Goal: Task Accomplishment & Management: Use online tool/utility

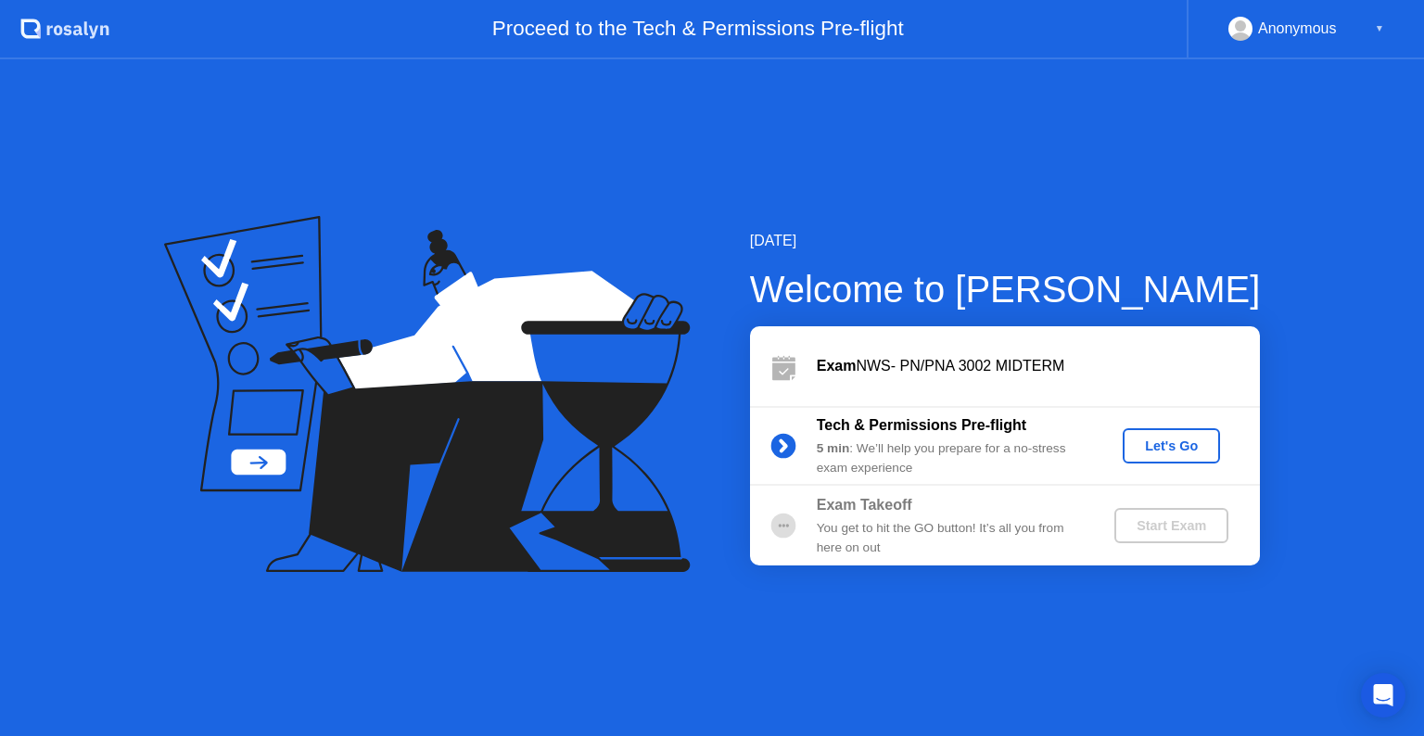
click at [1165, 433] on button "Let's Go" at bounding box center [1171, 445] width 97 height 35
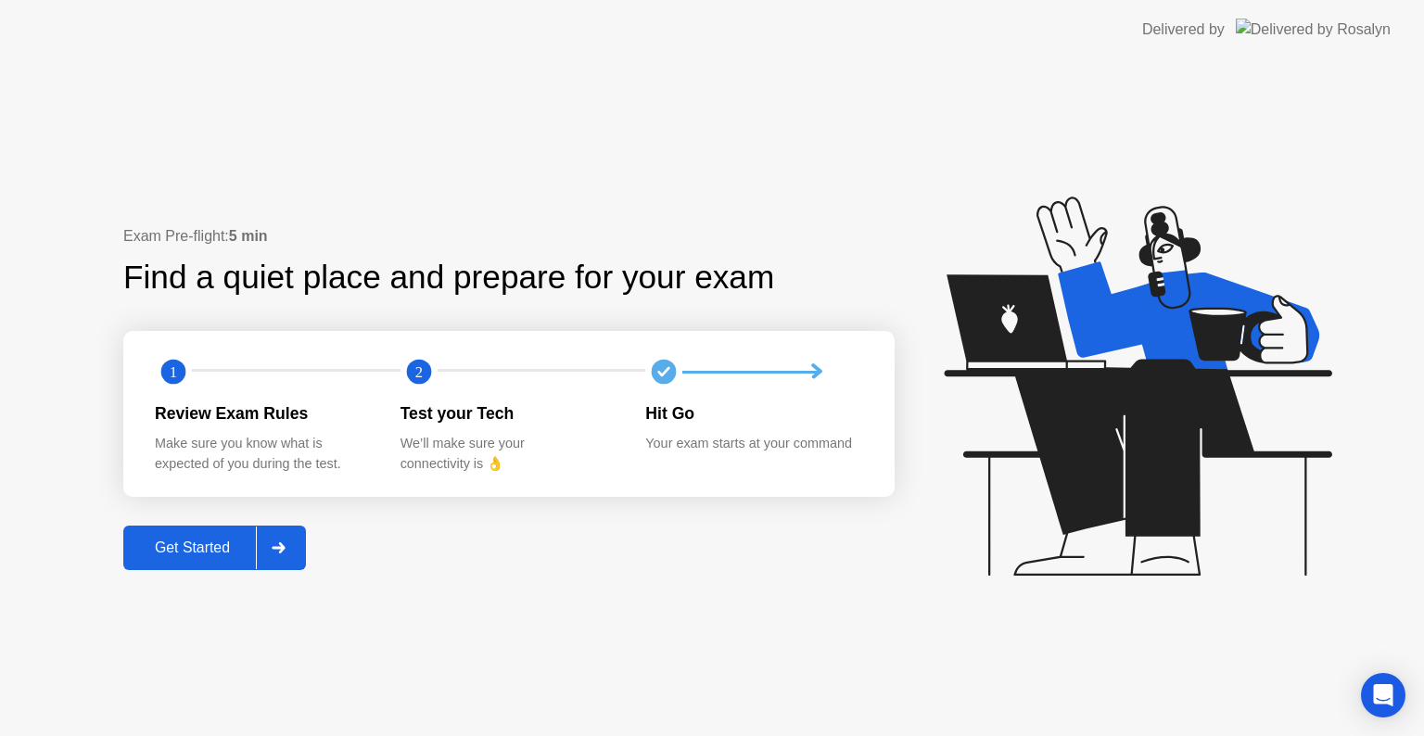
click at [291, 554] on div at bounding box center [278, 548] width 45 height 43
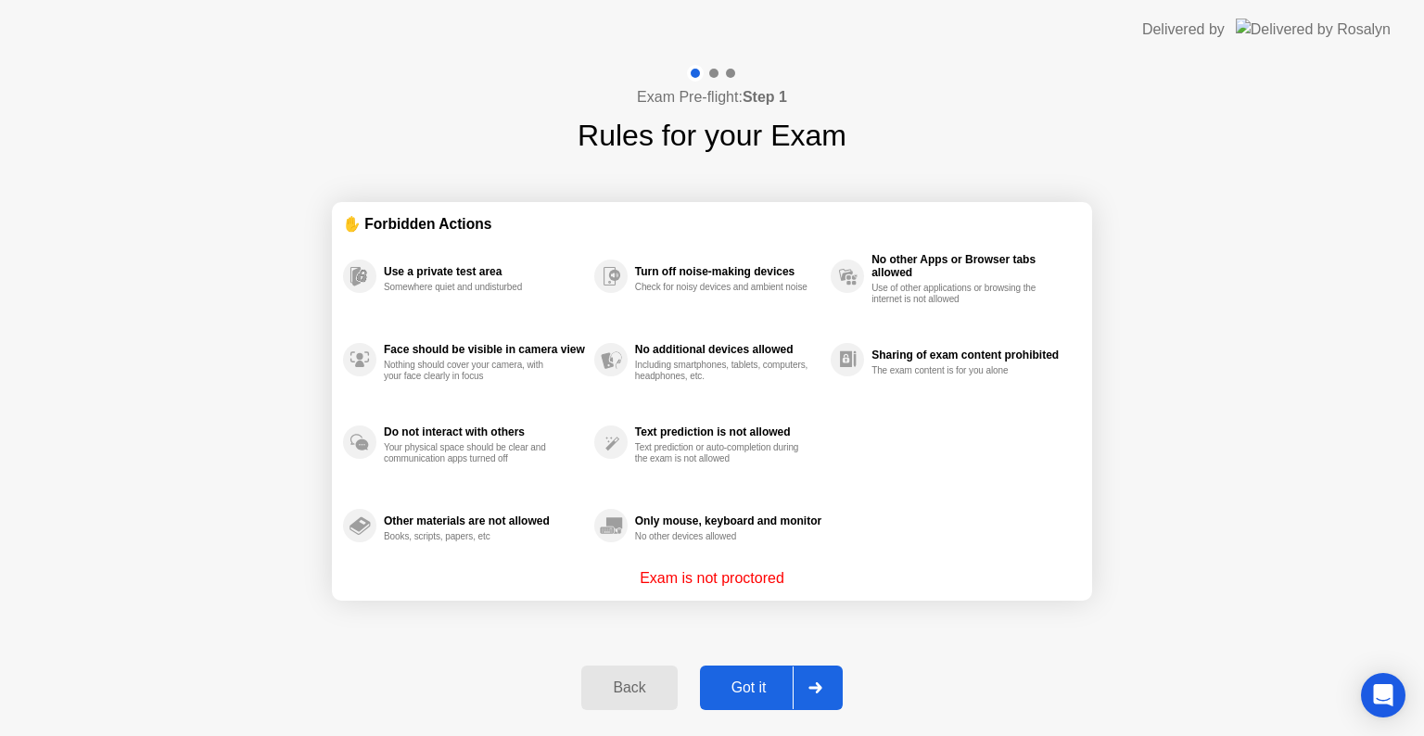
click at [813, 697] on div at bounding box center [815, 688] width 45 height 43
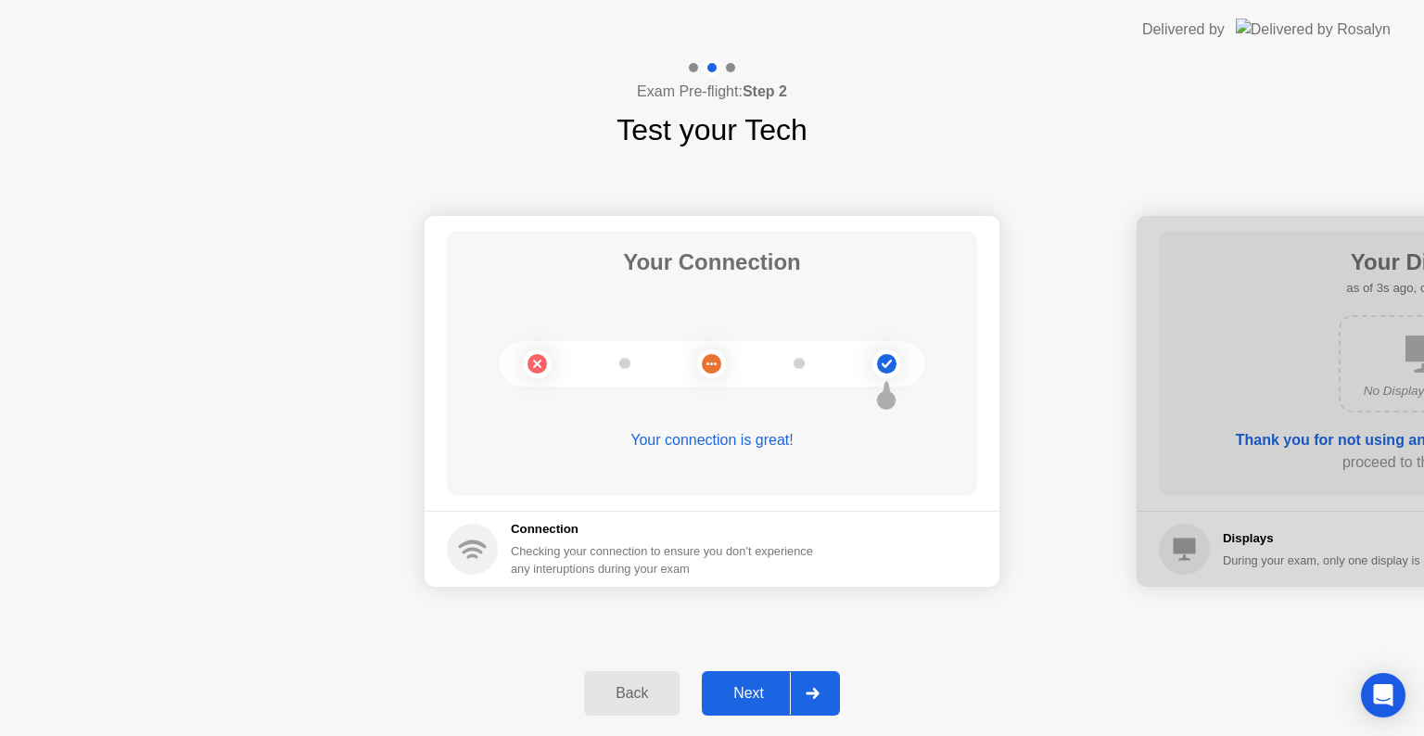
click at [813, 697] on icon at bounding box center [813, 693] width 14 height 11
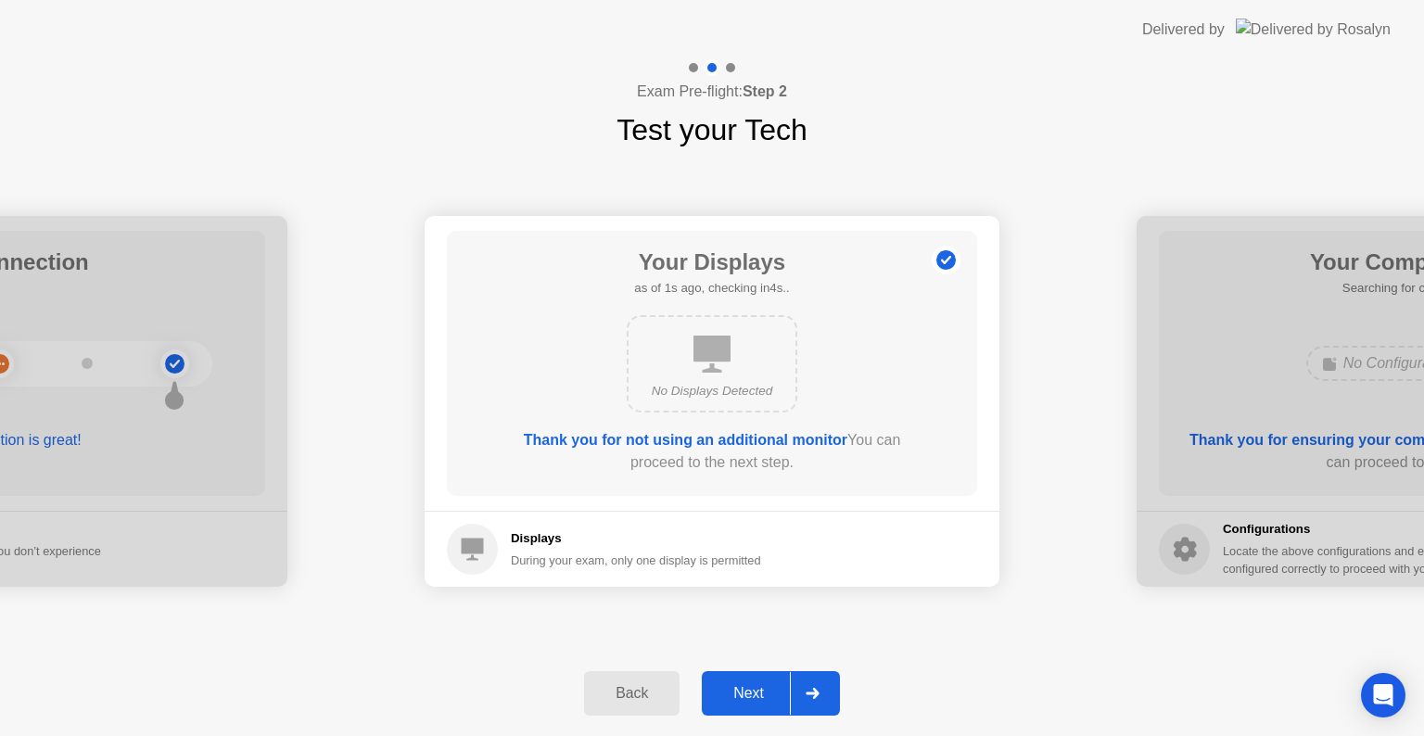
click at [813, 697] on icon at bounding box center [813, 693] width 14 height 11
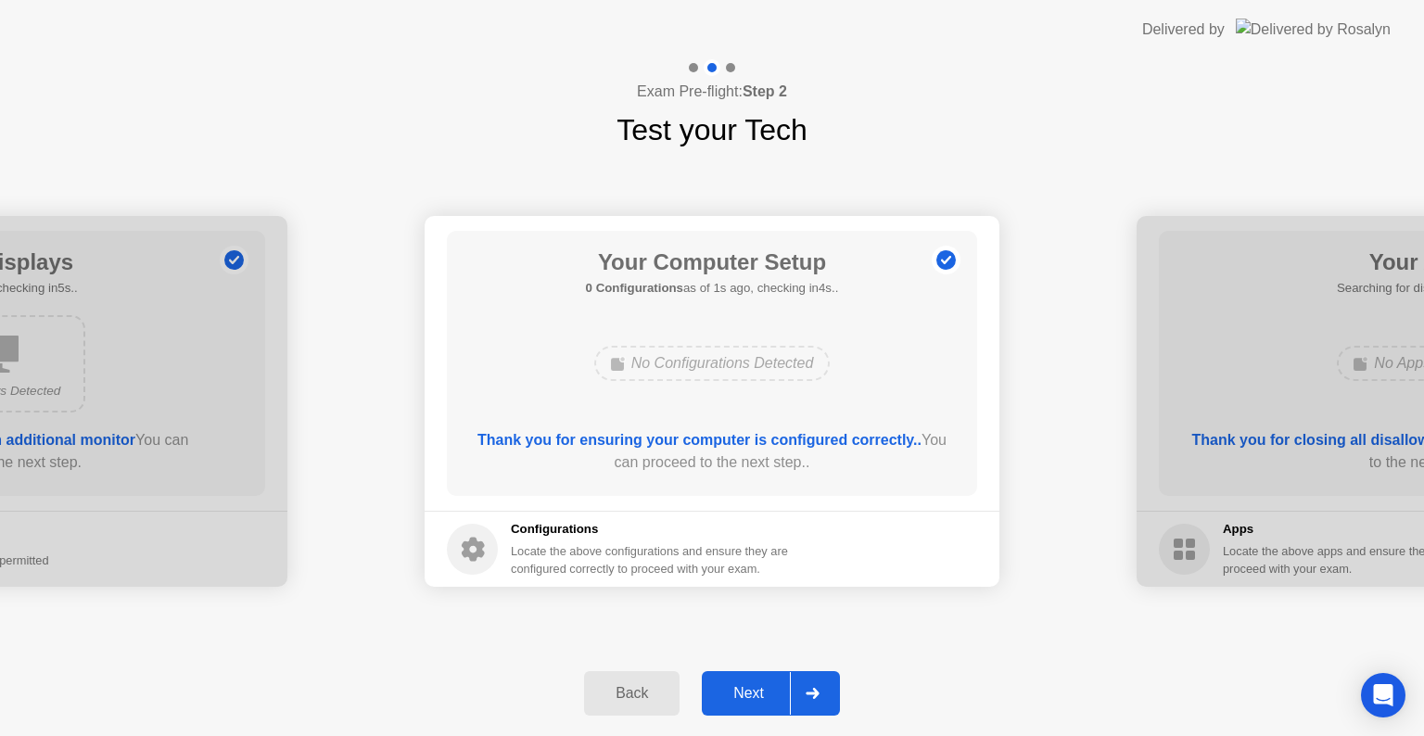
click at [813, 697] on icon at bounding box center [813, 693] width 14 height 11
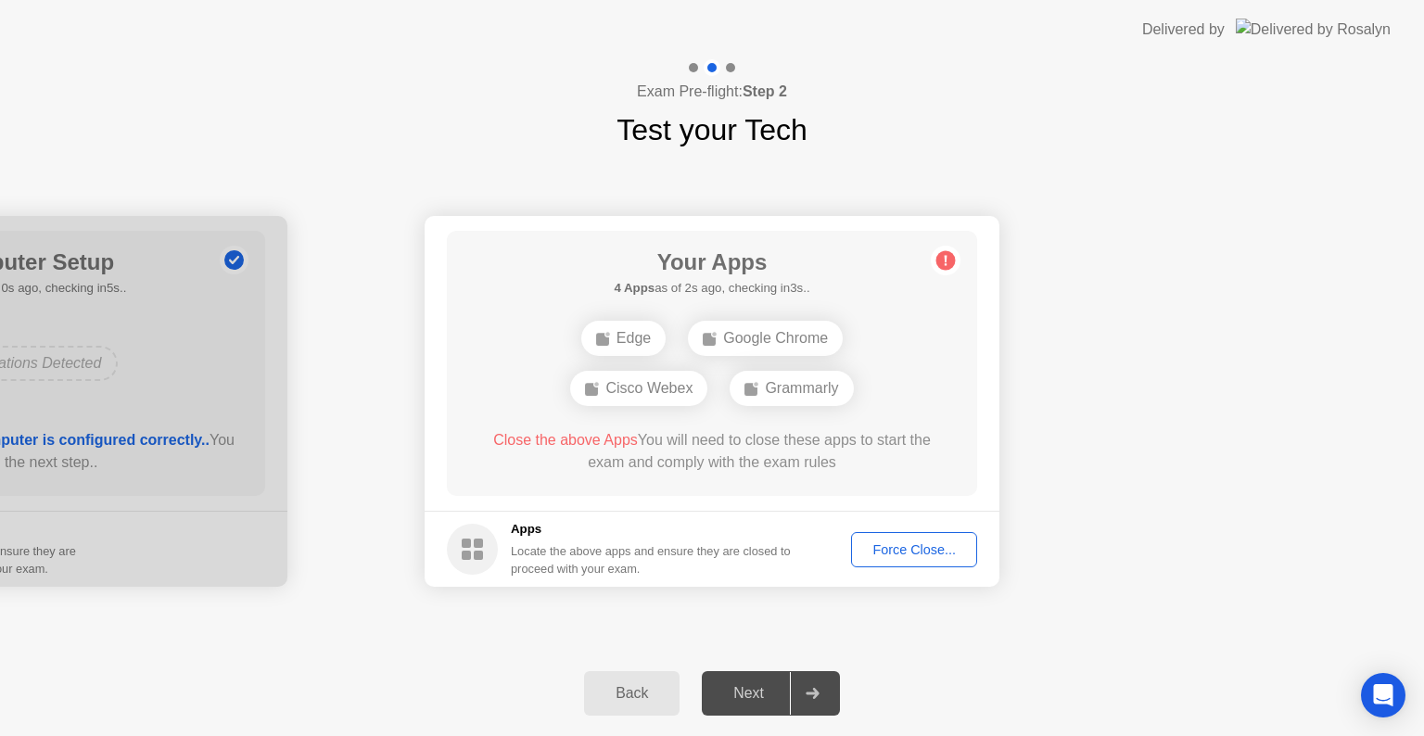
click at [872, 555] on div "Force Close..." at bounding box center [914, 550] width 113 height 15
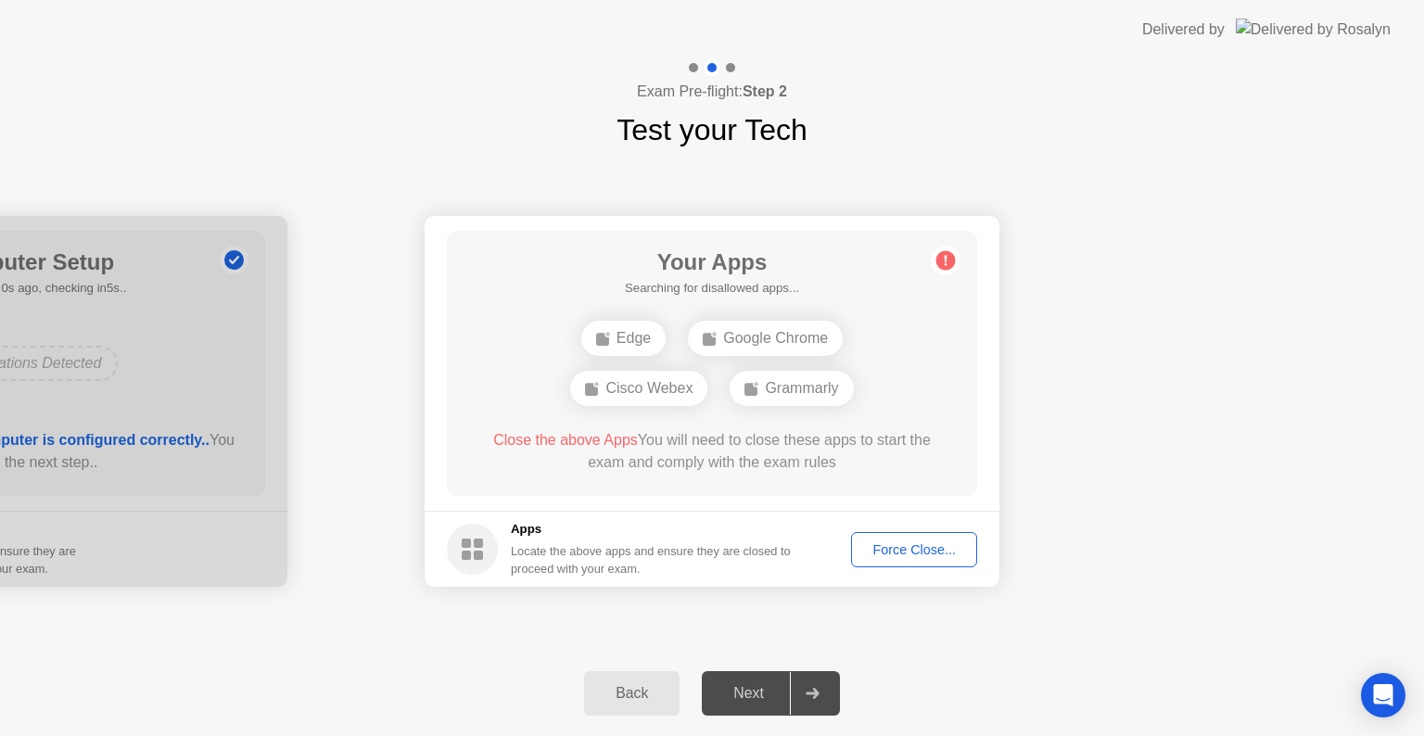
click at [886, 554] on div "Force Close..." at bounding box center [914, 550] width 113 height 15
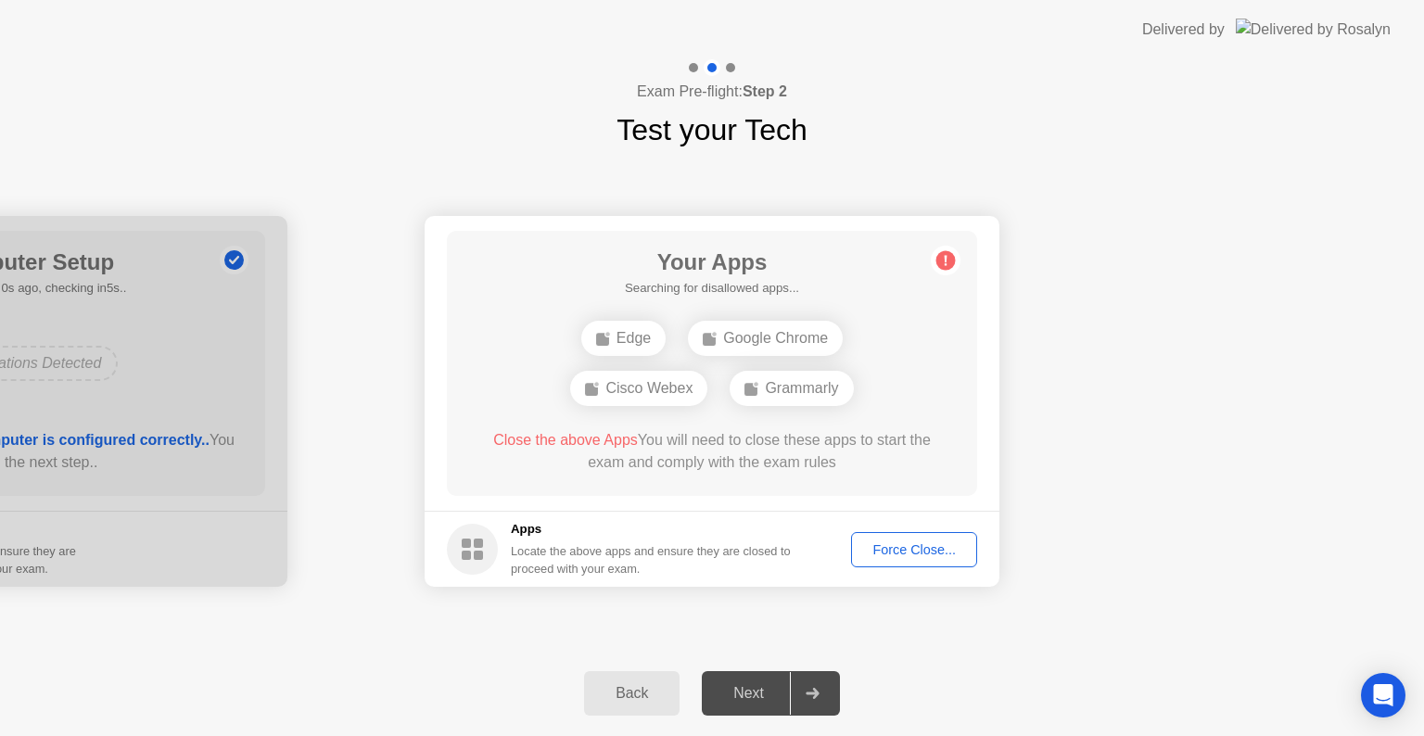
click at [867, 545] on div "Force Close..." at bounding box center [914, 550] width 113 height 15
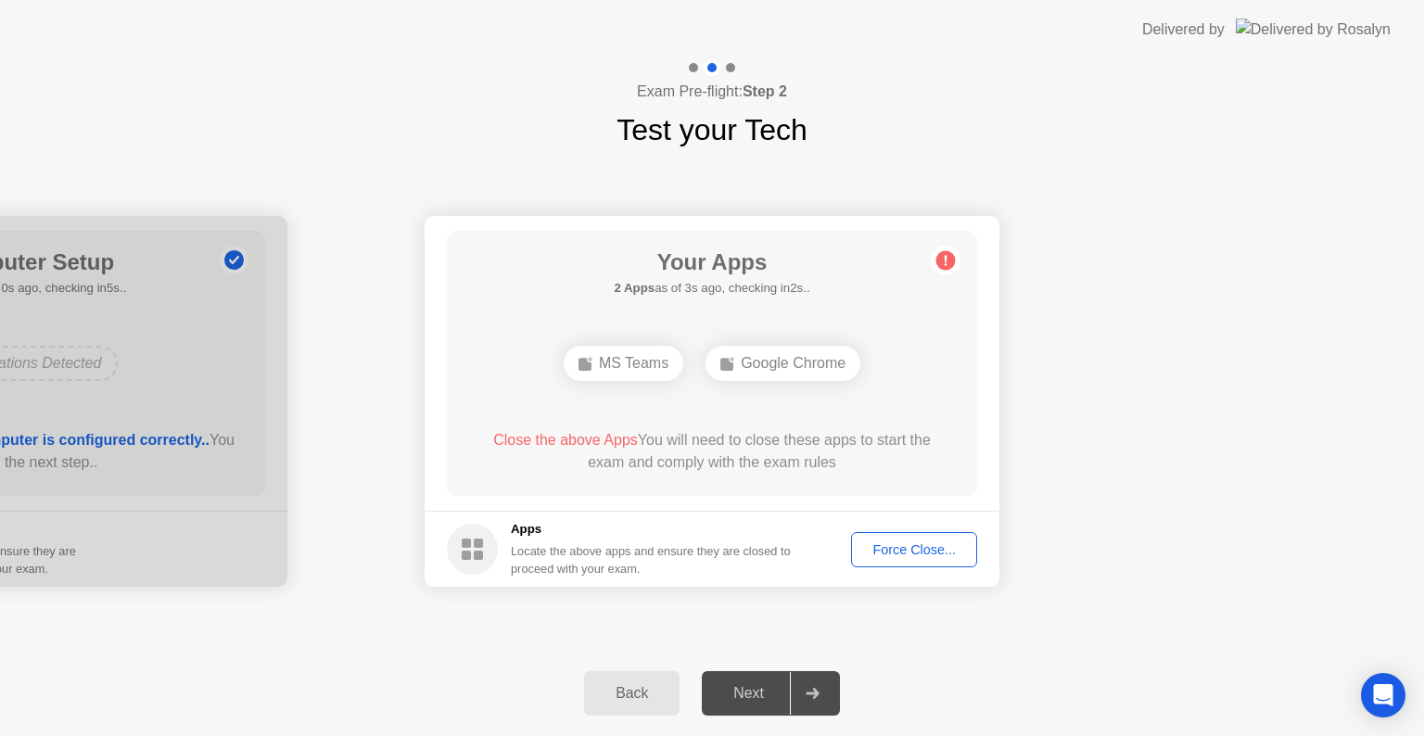
click at [889, 534] on button "Force Close..." at bounding box center [914, 549] width 126 height 35
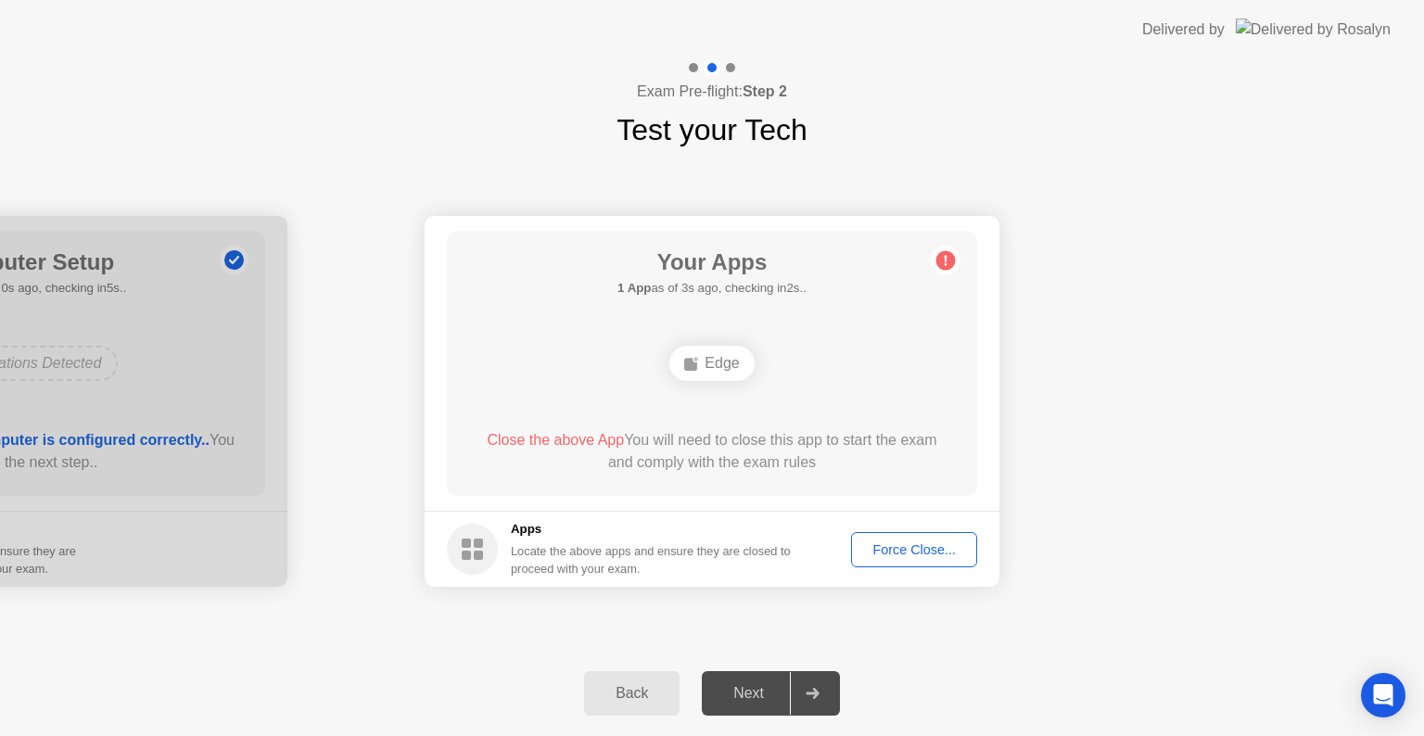
click at [903, 550] on div "Force Close..." at bounding box center [914, 550] width 113 height 15
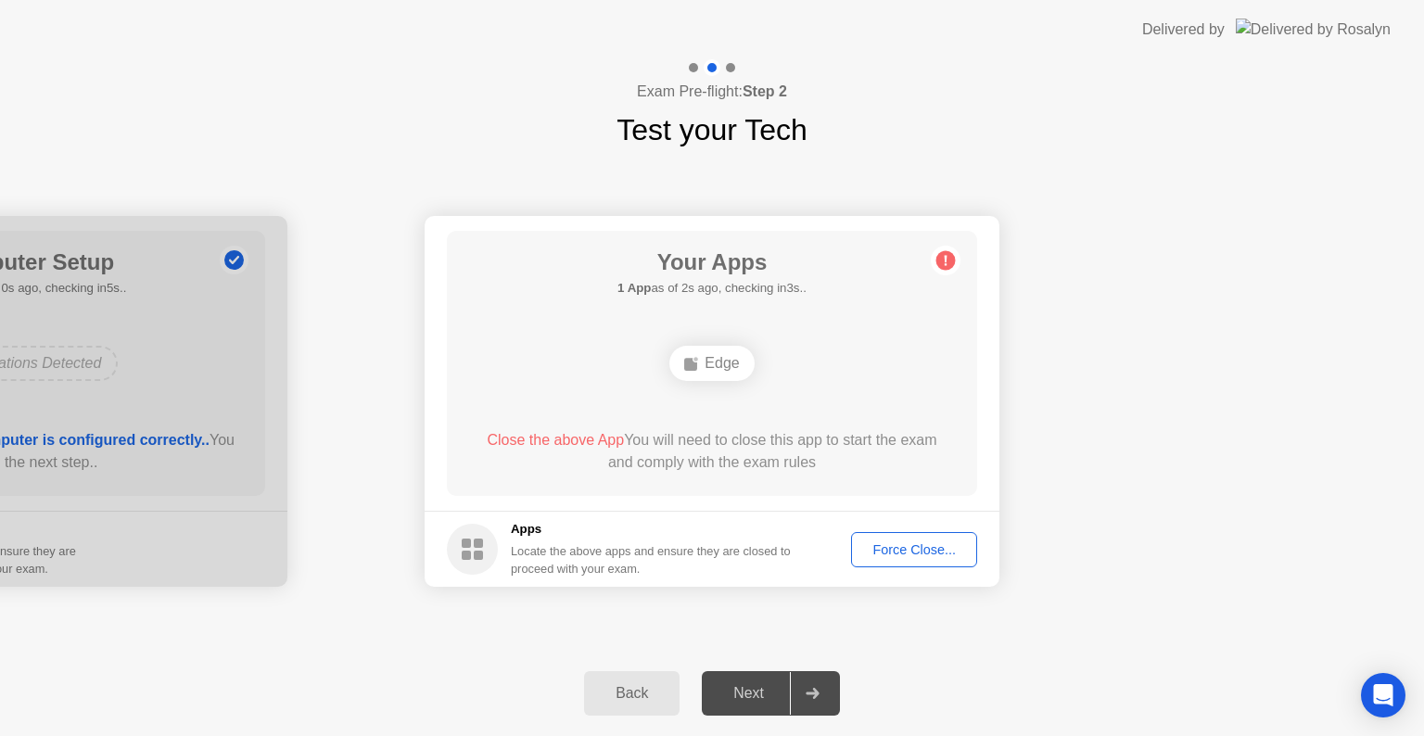
click at [902, 543] on div "Force Close..." at bounding box center [914, 550] width 113 height 15
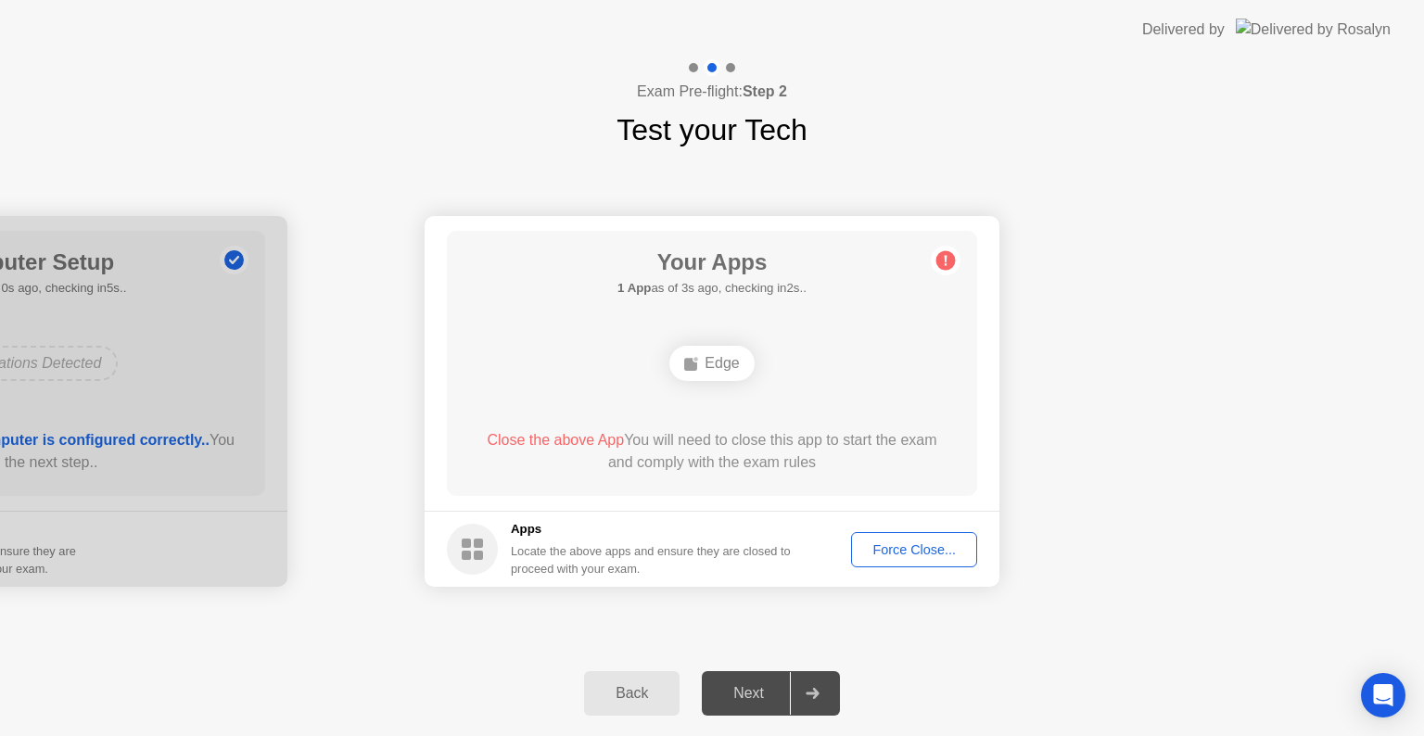
click at [831, 692] on div at bounding box center [812, 693] width 45 height 43
click at [729, 702] on div "Next" at bounding box center [749, 693] width 83 height 17
click at [907, 555] on div "Force Close..." at bounding box center [914, 550] width 113 height 15
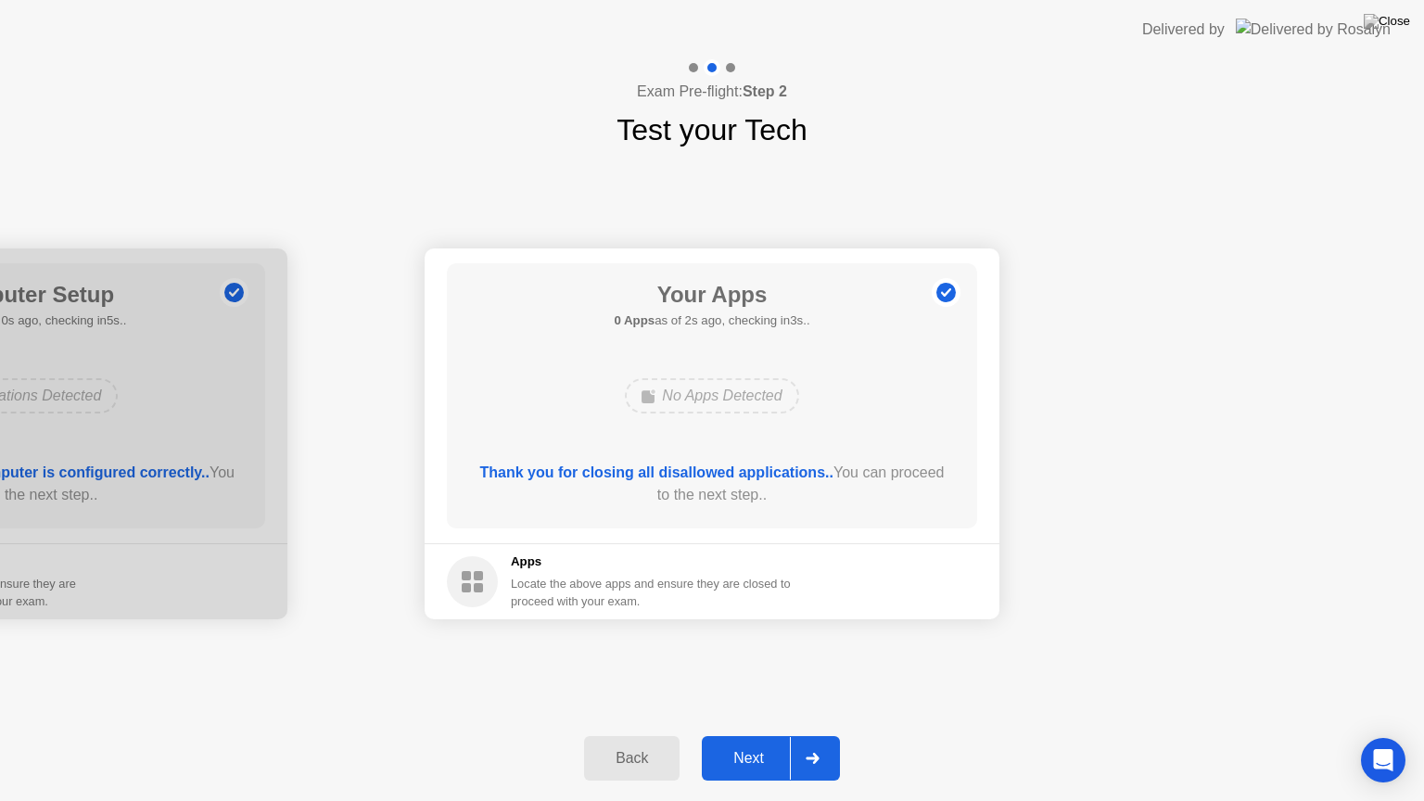
click at [811, 735] on icon at bounding box center [812, 758] width 13 height 11
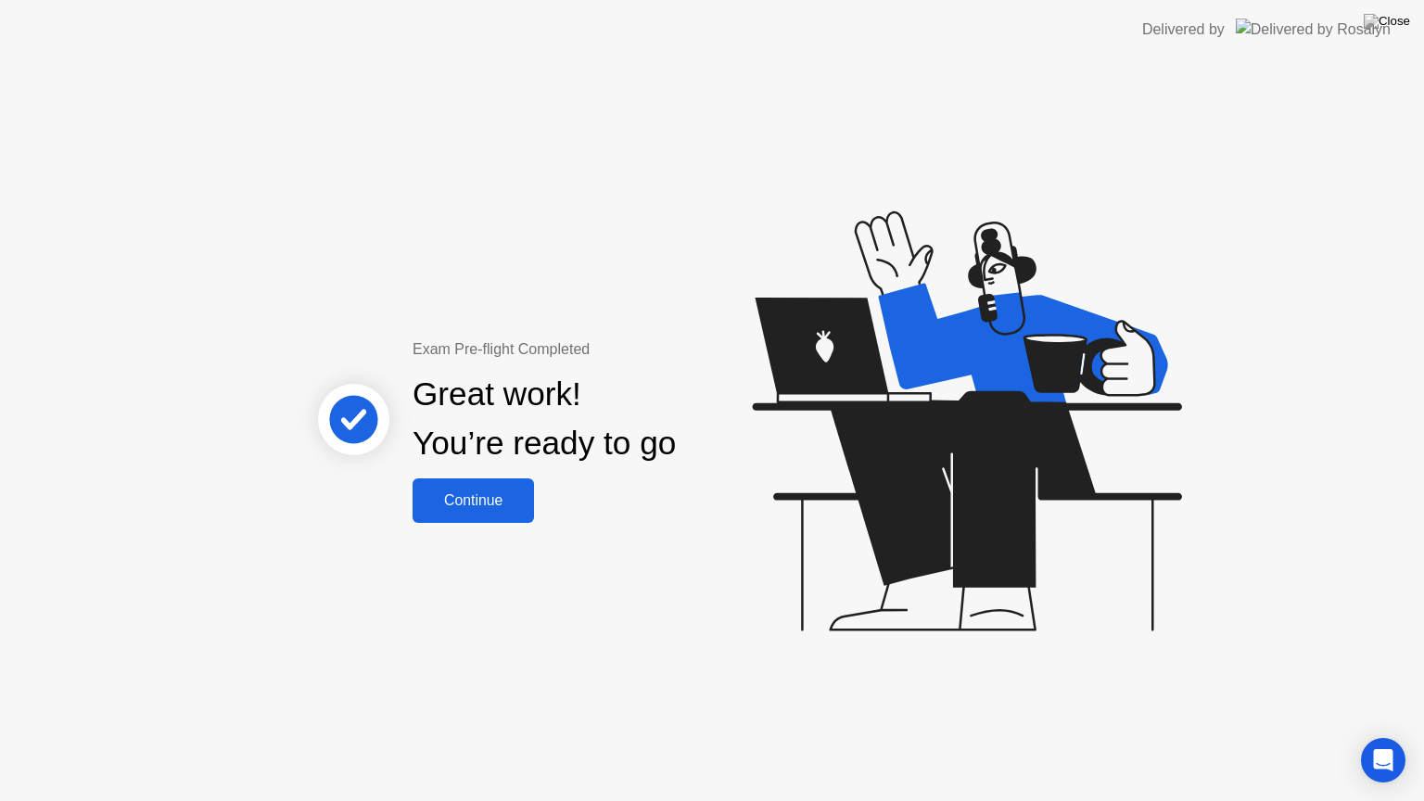
click at [485, 486] on button "Continue" at bounding box center [473, 501] width 121 height 45
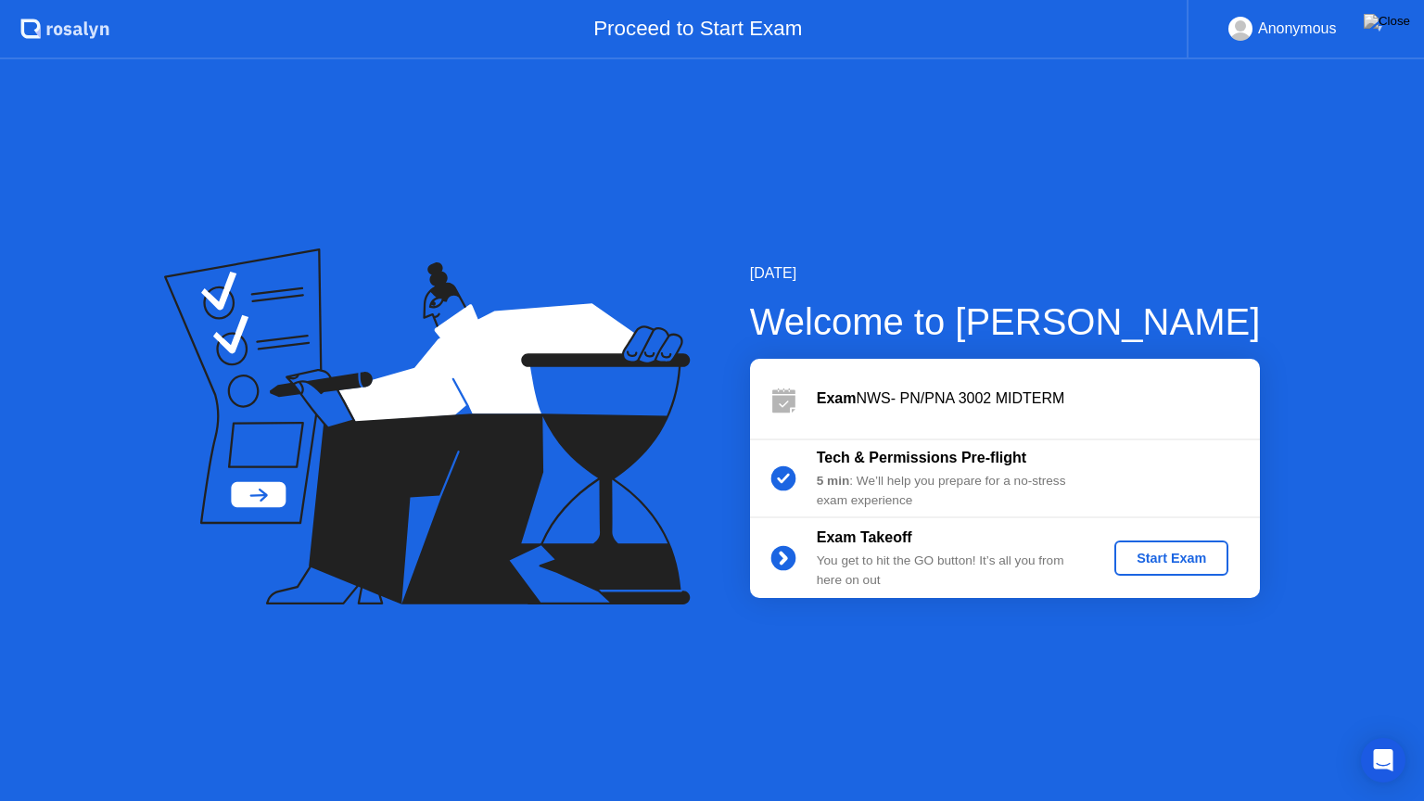
click at [1133, 546] on button "Start Exam" at bounding box center [1172, 558] width 114 height 35
